Goal: Use online tool/utility: Utilize a website feature to perform a specific function

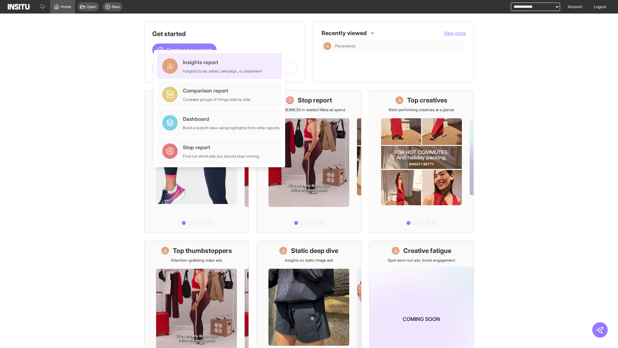
click at [221, 66] on div "Insights report Insights by ad, adset, campaign, or placement" at bounding box center [222, 65] width 79 height 15
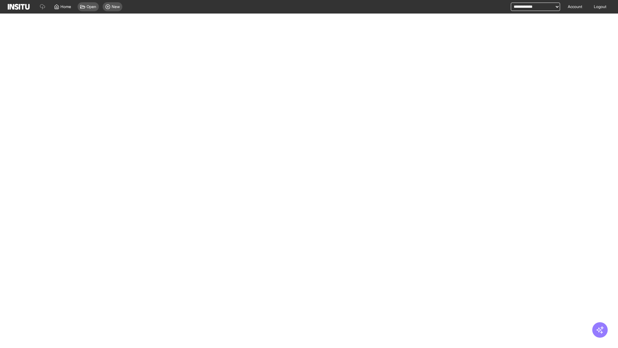
select select "**"
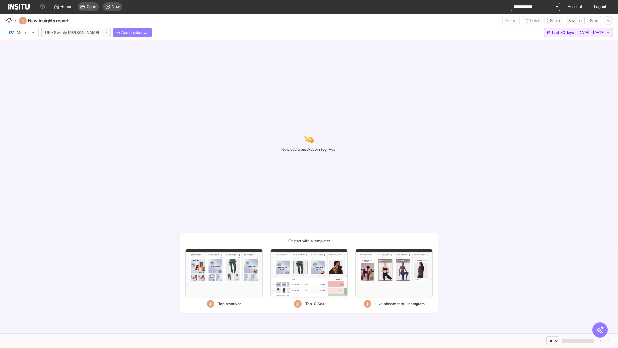
click at [566, 33] on span "Last 30 days - [DATE] - [DATE]" at bounding box center [578, 32] width 53 height 5
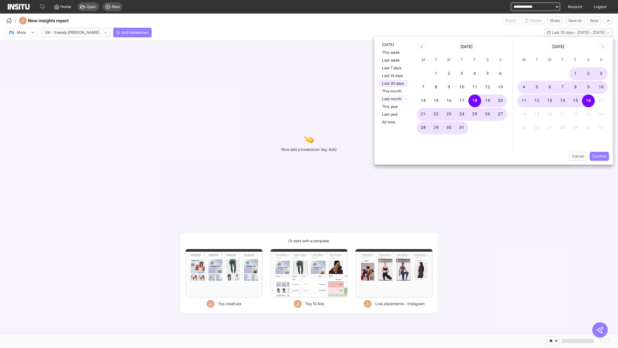
click at [393, 99] on button "Last month" at bounding box center [393, 99] width 30 height 8
